Goal: Task Accomplishment & Management: Manage account settings

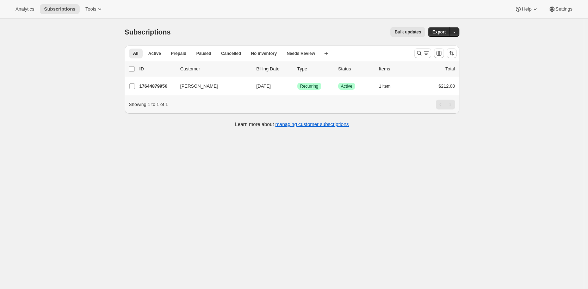
click at [253, 38] on div "Subscriptions. This page is ready Subscriptions Bulk updates More actions Bulk …" at bounding box center [292, 32] width 335 height 27
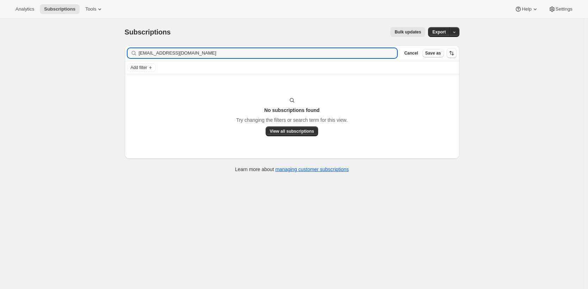
type input "[EMAIL_ADDRESS][DOMAIN_NAME]"
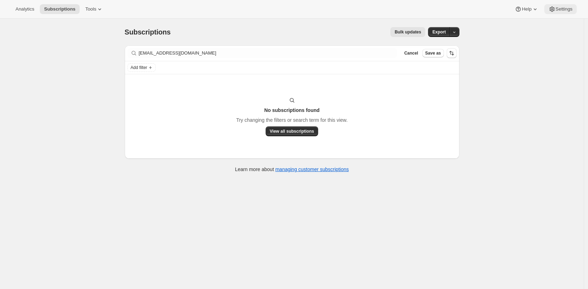
click at [564, 9] on span "Settings" at bounding box center [564, 9] width 17 height 6
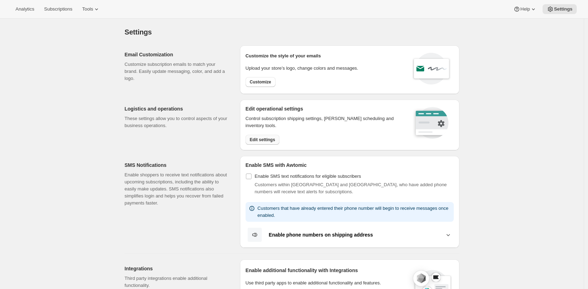
click at [268, 139] on span "Edit settings" at bounding box center [262, 140] width 25 height 6
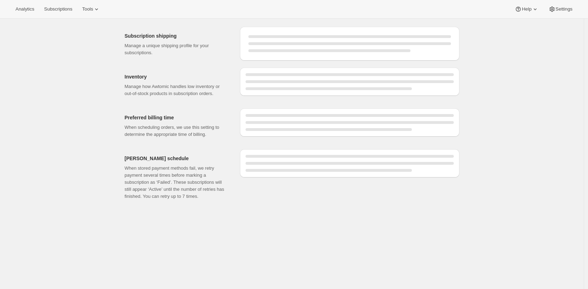
select select "DAY"
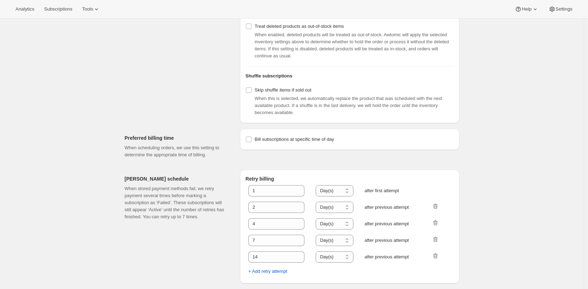
scroll to position [278, 0]
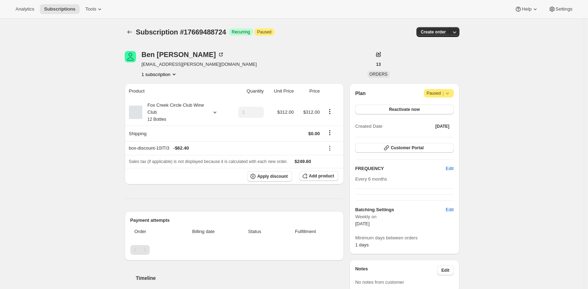
click at [275, 39] on div "Subscription #17669488724. This page is ready Subscription #17669488724 Success…" at bounding box center [292, 32] width 335 height 27
click at [282, 60] on div "[PERSON_NAME] [PERSON_NAME][EMAIL_ADDRESS][PERSON_NAME][DOMAIN_NAME] 1 subscrip…" at bounding box center [242, 64] width 234 height 27
click at [294, 62] on div "[PERSON_NAME] [PERSON_NAME][EMAIL_ADDRESS][PERSON_NAME][DOMAIN_NAME] 1 subscrip…" at bounding box center [242, 64] width 234 height 27
click at [192, 115] on div "Fox Creek Circle Club Wine Club 12 Bottles" at bounding box center [173, 112] width 63 height 21
click at [186, 159] on button "Edit box" at bounding box center [174, 159] width 69 height 10
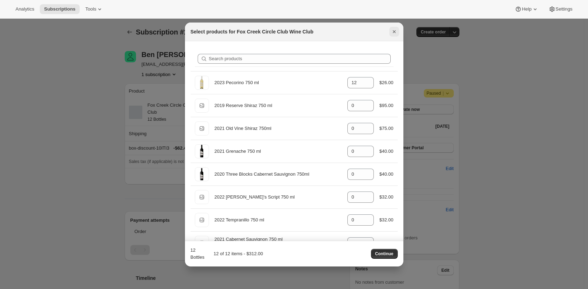
click at [396, 30] on icon "Close" at bounding box center [394, 31] width 7 height 7
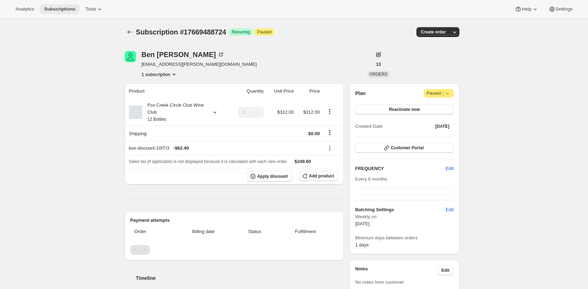
click at [59, 8] on span "Subscriptions" at bounding box center [59, 9] width 31 height 6
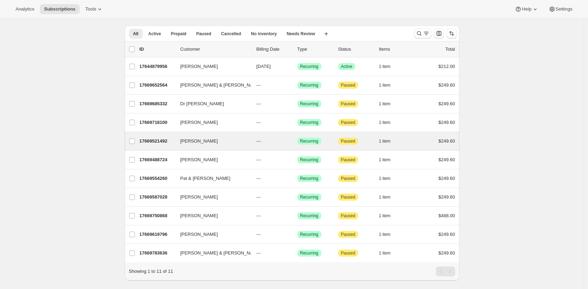
scroll to position [38, 0]
